Goal: Task Accomplishment & Management: Use online tool/utility

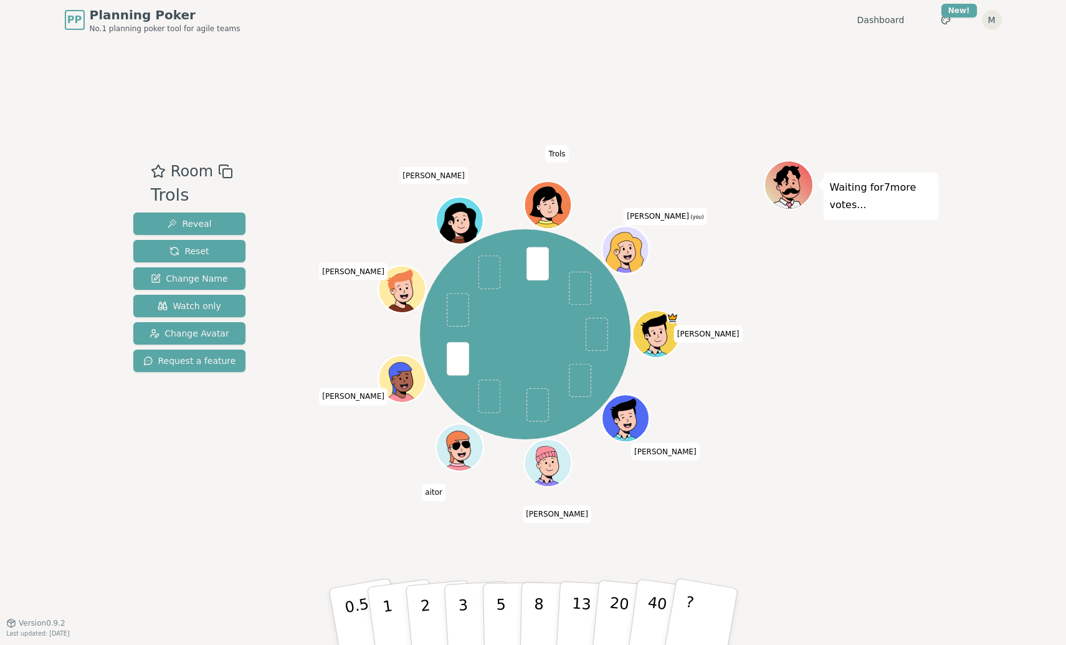
drag, startPoint x: 460, startPoint y: 622, endPoint x: 229, endPoint y: 432, distance: 298.3
click at [229, 432] on div "Room Trols Reveal Reset Change Name Watch only Change Avatar Request a feature …" at bounding box center [533, 331] width 810 height 343
click at [456, 606] on button "3" at bounding box center [477, 616] width 68 height 97
click at [437, 605] on button "2" at bounding box center [439, 617] width 71 height 99
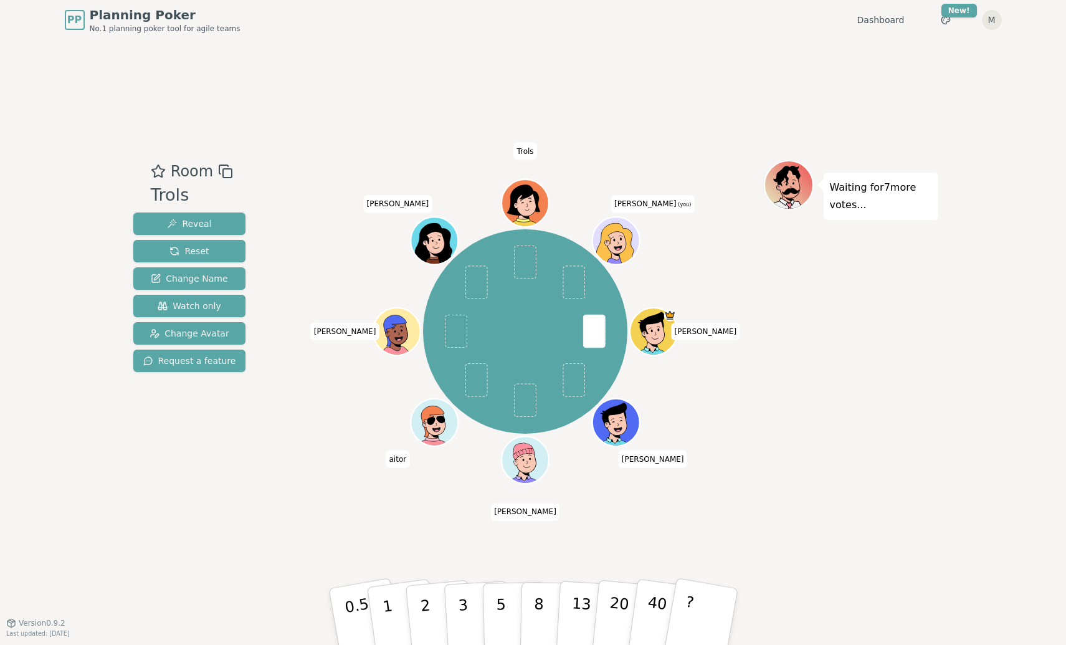
drag, startPoint x: 392, startPoint y: 606, endPoint x: 128, endPoint y: 468, distance: 297.6
click at [128, 468] on div "Room Trols Reveal Reset Change Name Watch only Change Avatar Request a feature …" at bounding box center [533, 331] width 810 height 343
click at [384, 610] on p "1" at bounding box center [388, 618] width 19 height 68
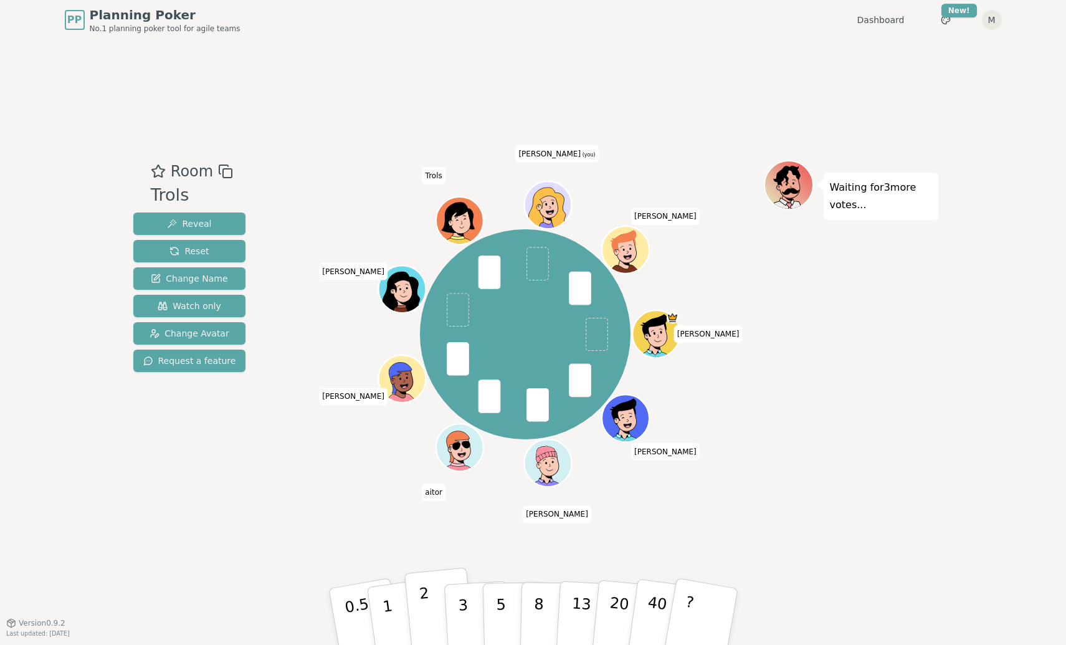
click at [434, 626] on button "2" at bounding box center [439, 617] width 71 height 99
click at [384, 617] on p "1" at bounding box center [388, 618] width 19 height 68
click at [430, 595] on button "2" at bounding box center [439, 617] width 71 height 99
click at [388, 610] on p "1" at bounding box center [388, 618] width 19 height 68
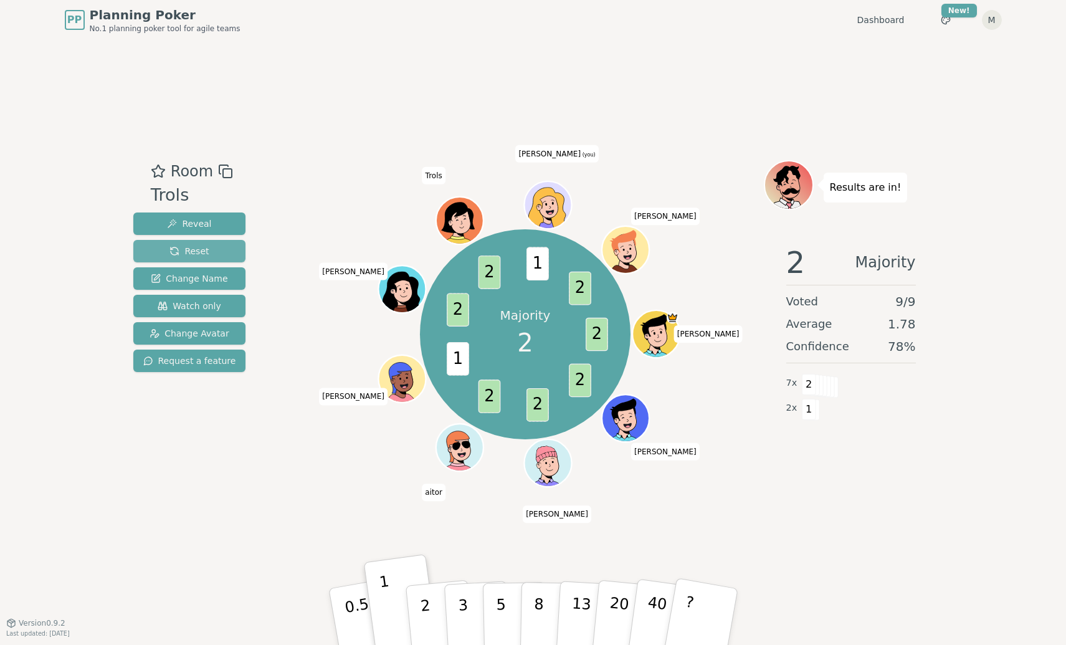
click at [152, 249] on button "Reset" at bounding box center [189, 251] width 113 height 22
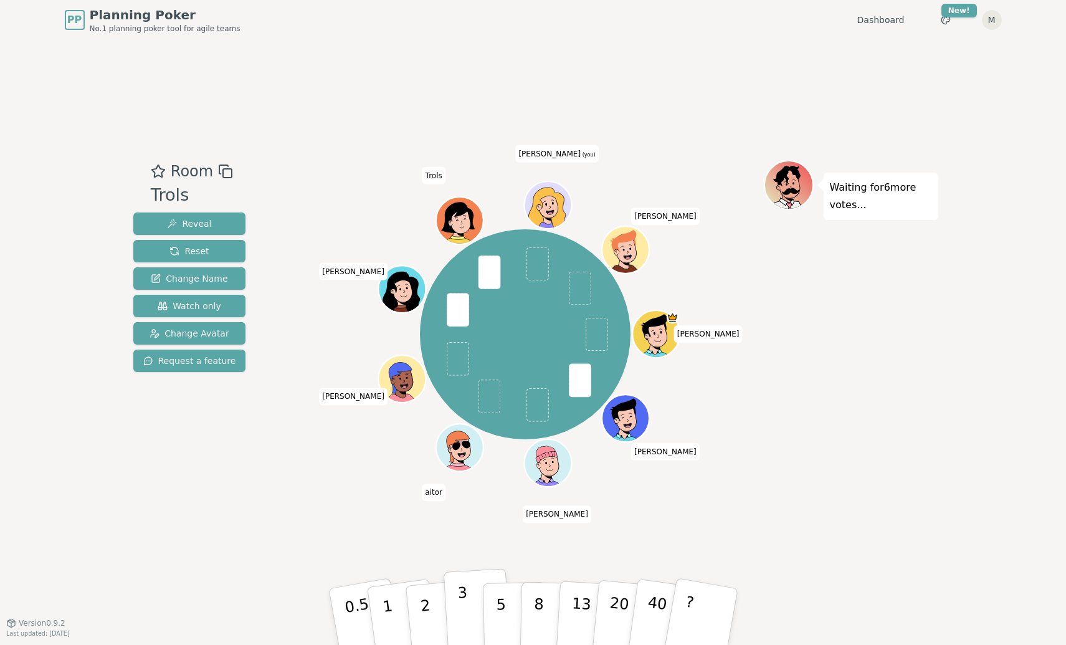
click at [468, 608] on button "3" at bounding box center [477, 616] width 68 height 97
click at [439, 605] on button "2" at bounding box center [439, 617] width 71 height 99
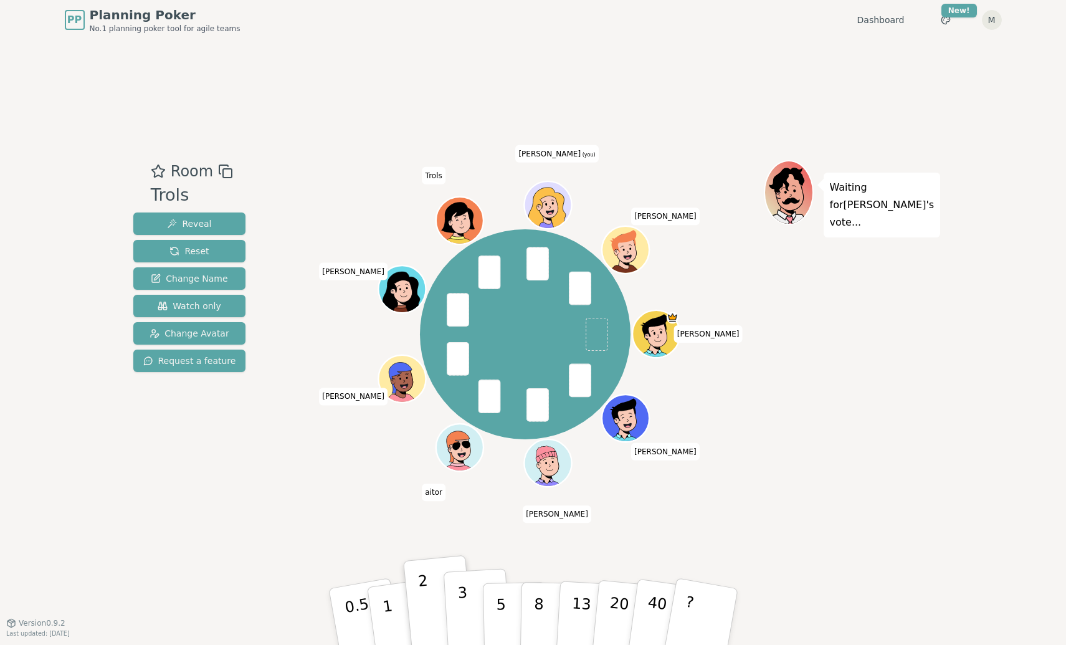
click at [463, 607] on p "3" at bounding box center [464, 618] width 14 height 68
click at [437, 611] on button "2" at bounding box center [439, 617] width 71 height 99
click at [457, 614] on button "3" at bounding box center [477, 616] width 68 height 97
click at [431, 612] on button "2" at bounding box center [439, 617] width 71 height 99
click at [460, 612] on p "3" at bounding box center [464, 618] width 14 height 68
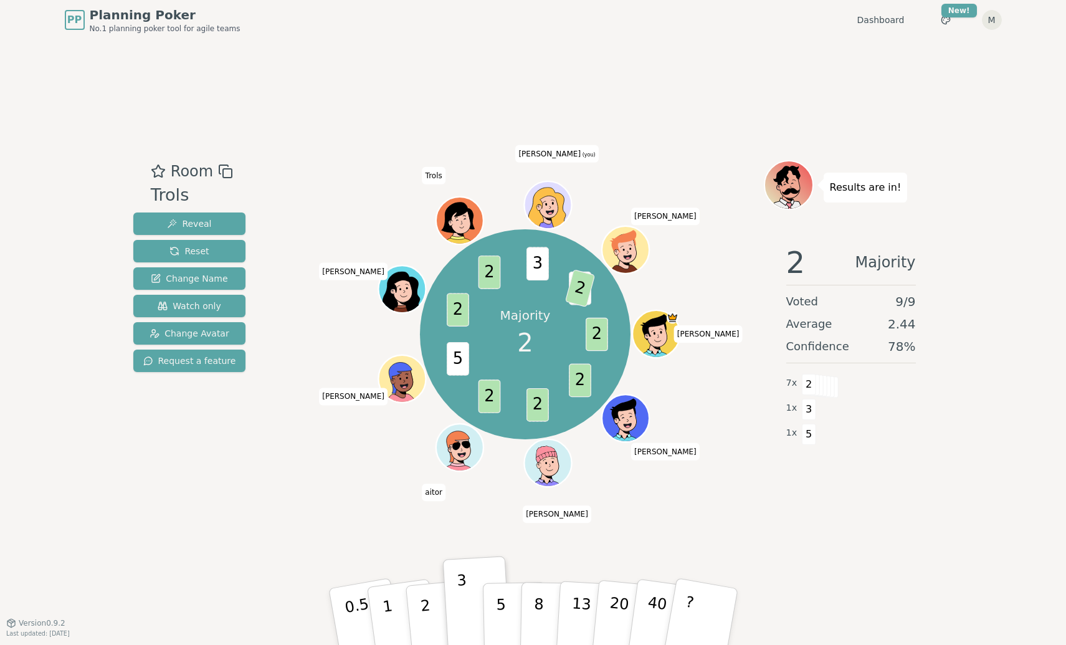
click at [292, 496] on div "Majority 2 2 2 2 2 5 2 2 3 1 2 [PERSON_NAME] [PERSON_NAME] aitor [PERSON_NAME] …" at bounding box center [525, 331] width 477 height 343
